Goal: Feedback & Contribution: Leave review/rating

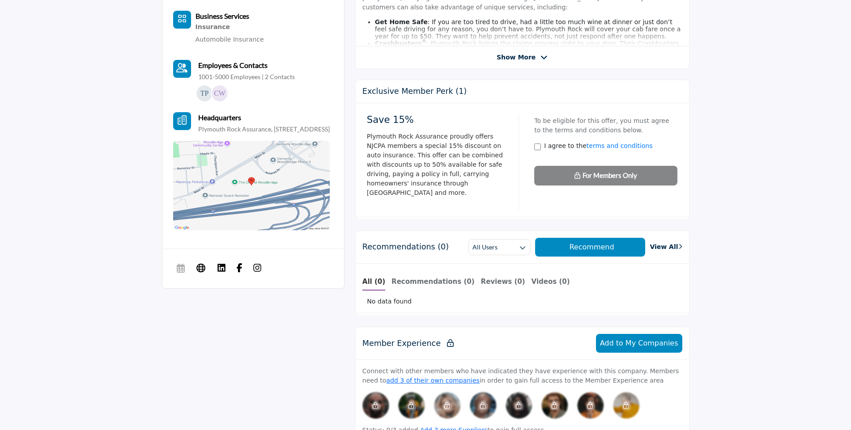
scroll to position [447, 0]
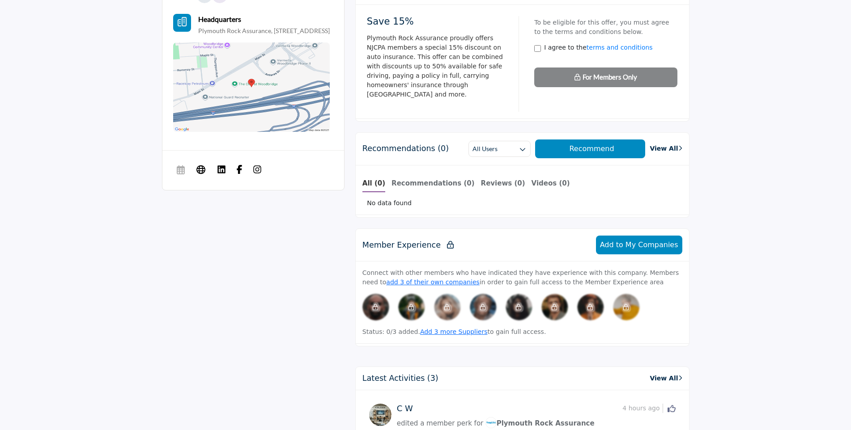
click at [171, 331] on div "1 Likes 1 Followers" at bounding box center [426, 296] width 528 height 967
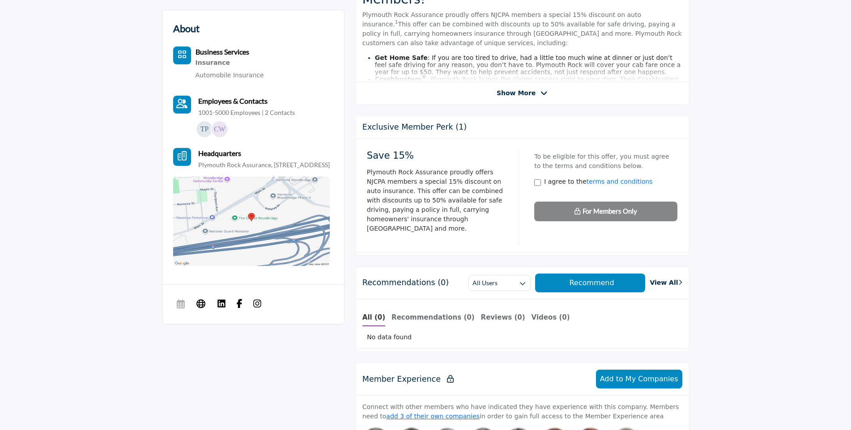
scroll to position [134, 0]
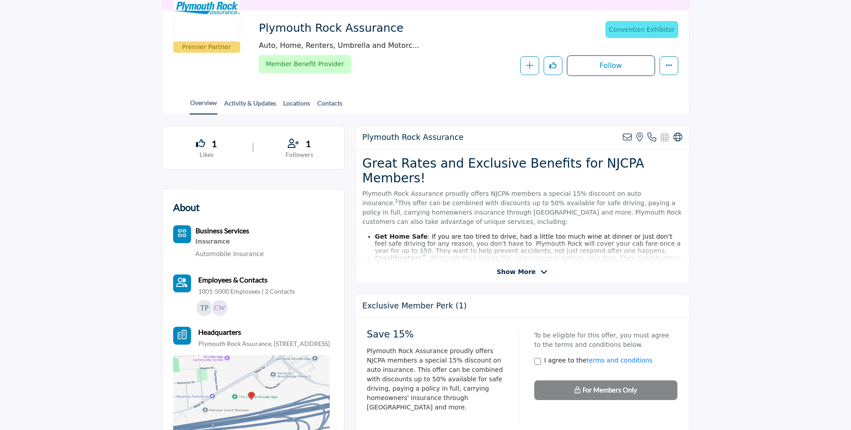
click at [561, 278] on div "Plymouth Rock Assurance View email address of this listing View the location of…" at bounding box center [522, 205] width 334 height 158
click at [524, 269] on span "Show More" at bounding box center [516, 272] width 39 height 9
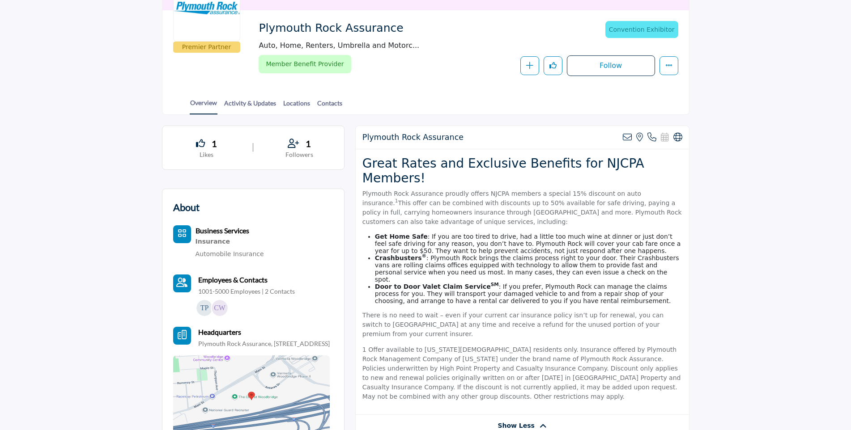
click at [204, 145] on icon at bounding box center [200, 143] width 9 height 9
click at [295, 145] on icon at bounding box center [293, 143] width 11 height 9
click at [555, 64] on icon "Like" at bounding box center [553, 65] width 7 height 7
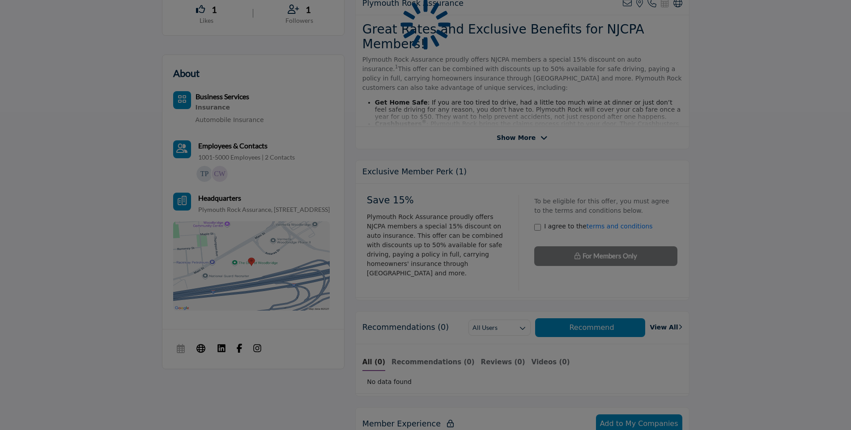
scroll to position [268, 0]
